Goal: Task Accomplishment & Management: Manage account settings

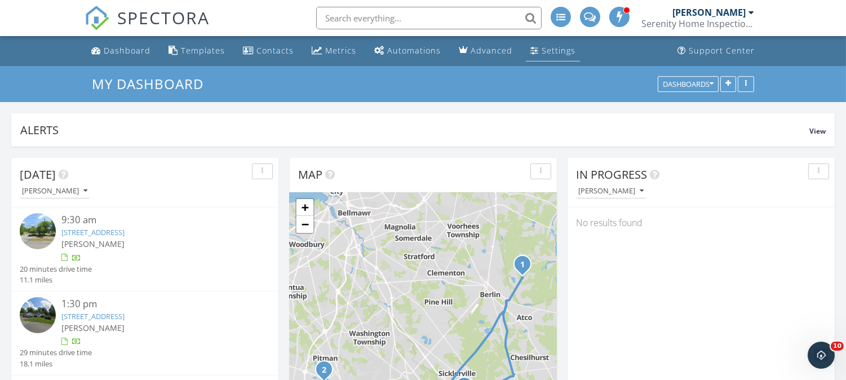
click at [541, 55] on div "Settings" at bounding box center [558, 50] width 34 height 11
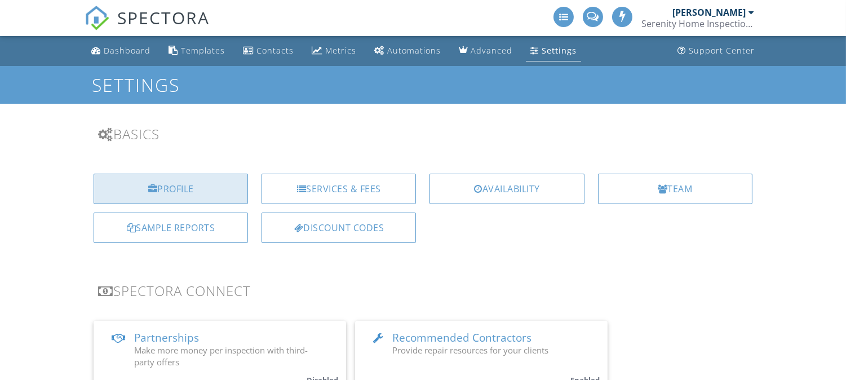
click at [212, 184] on div "Profile" at bounding box center [171, 189] width 154 height 30
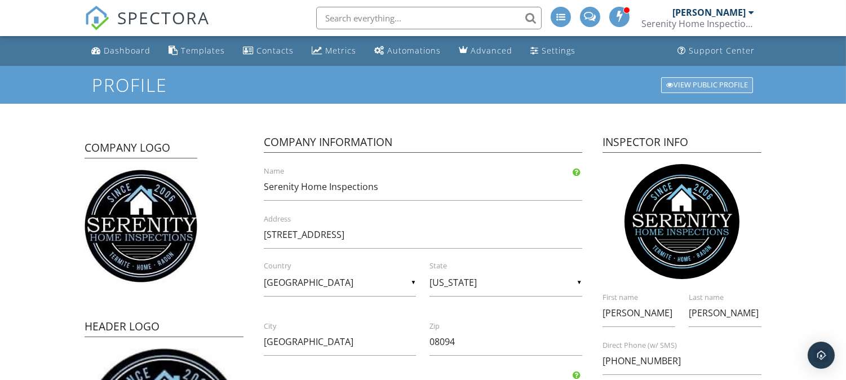
click at [708, 87] on div "View Public Profile" at bounding box center [707, 85] width 92 height 16
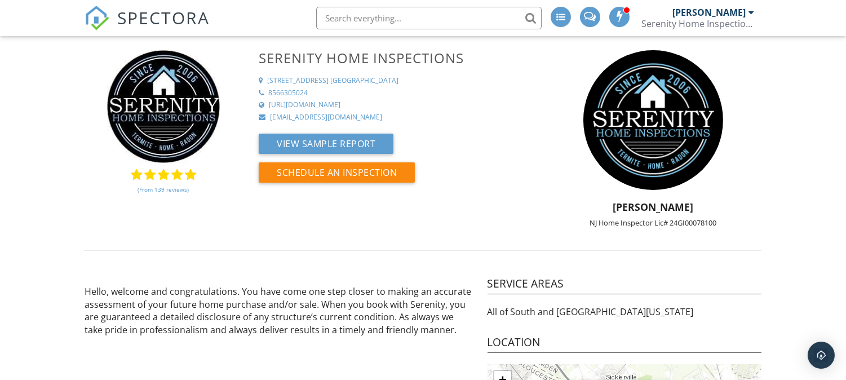
click at [172, 189] on link "(From 139 reviews)" at bounding box center [162, 189] width 51 height 19
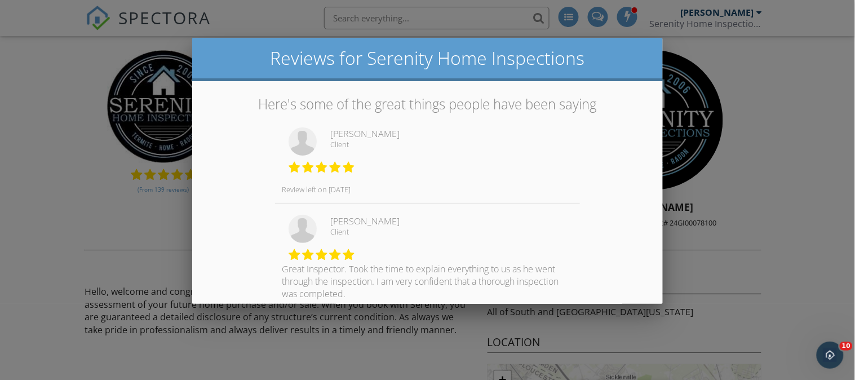
click at [736, 64] on div at bounding box center [427, 181] width 855 height 475
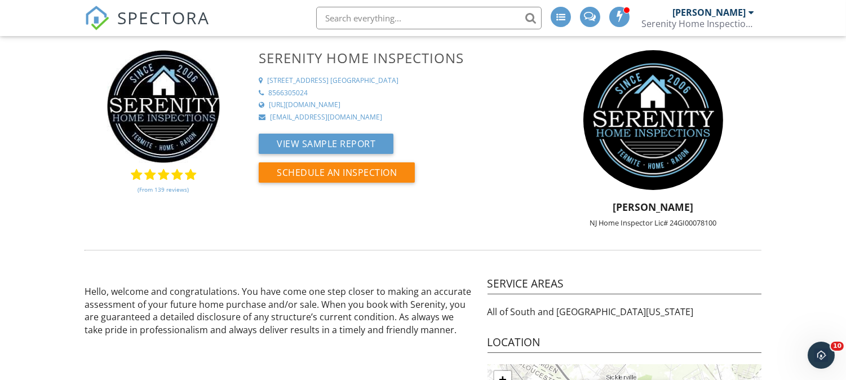
click at [723, 21] on div "Serenity Home Inspections" at bounding box center [697, 23] width 113 height 11
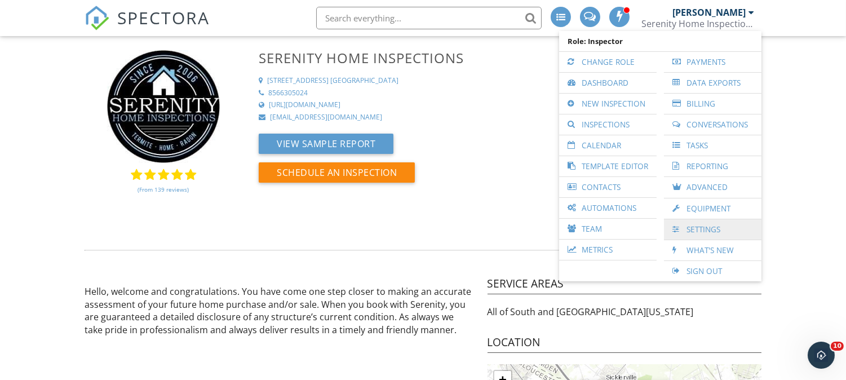
click at [695, 228] on link "Settings" at bounding box center [712, 229] width 86 height 20
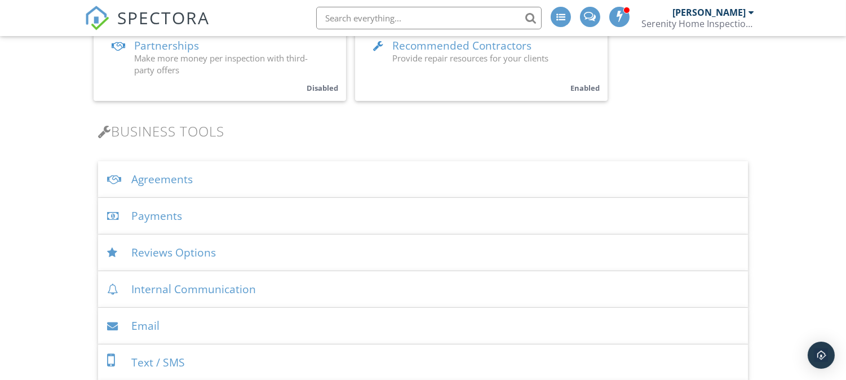
click at [265, 207] on div "Payments" at bounding box center [423, 216] width 650 height 37
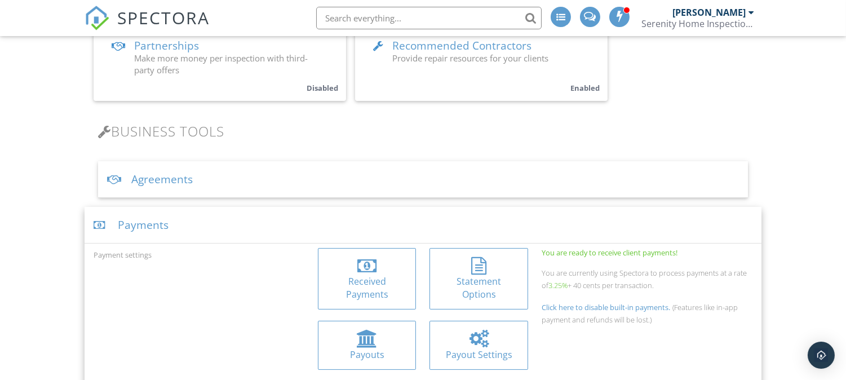
click at [343, 268] on div at bounding box center [367, 266] width 81 height 18
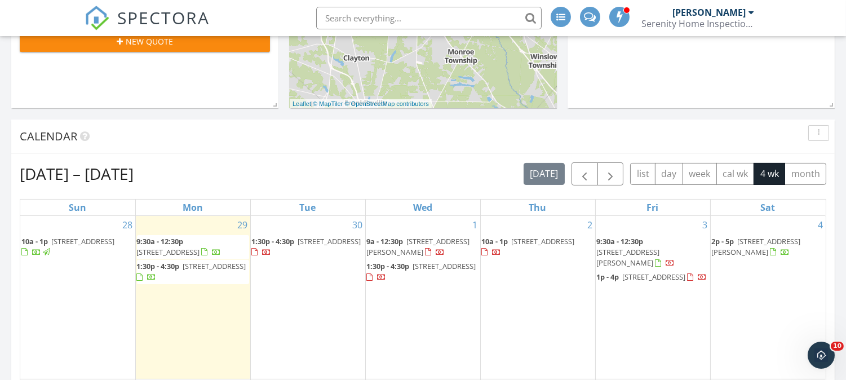
scroll to position [438, 0]
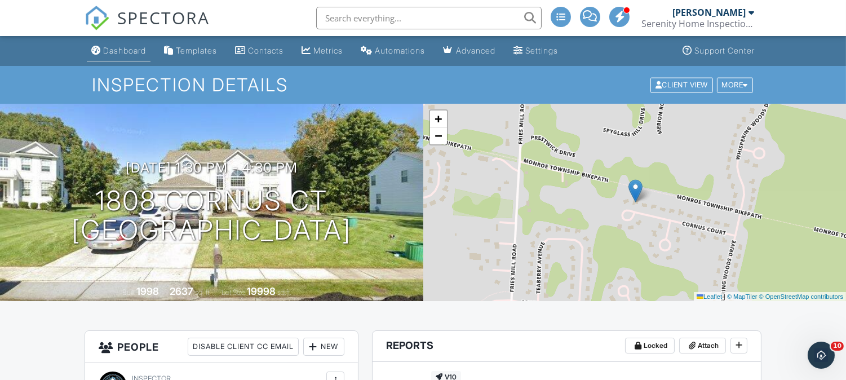
click at [114, 48] on div "Dashboard" at bounding box center [124, 51] width 43 height 10
